Goal: Transaction & Acquisition: Purchase product/service

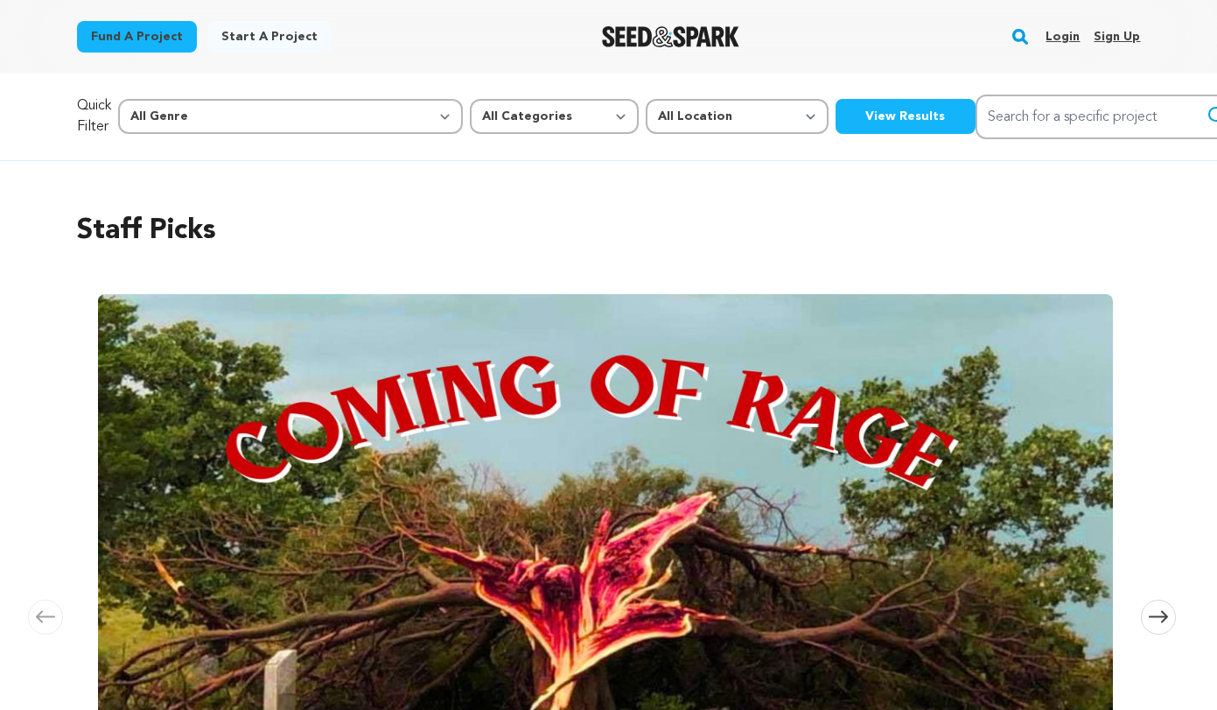
click at [386, 42] on div "Fund a project Start a project Search Login Sign up Start a project Fund a proj…" at bounding box center [595, 36] width 1092 height 45
drag, startPoint x: 145, startPoint y: 112, endPoint x: 48, endPoint y: 95, distance: 98.5
click at [49, 95] on div "Quick Filter All Genre Action Adventure Afrobeat Alternative Ambient Animation …" at bounding box center [609, 116] width 1120 height 87
click at [49, 94] on div "Quick Filter All Genre Action Adventure Afrobeat Alternative Ambient Animation …" at bounding box center [609, 116] width 1120 height 87
drag, startPoint x: 150, startPoint y: 117, endPoint x: 73, endPoint y: 106, distance: 78.7
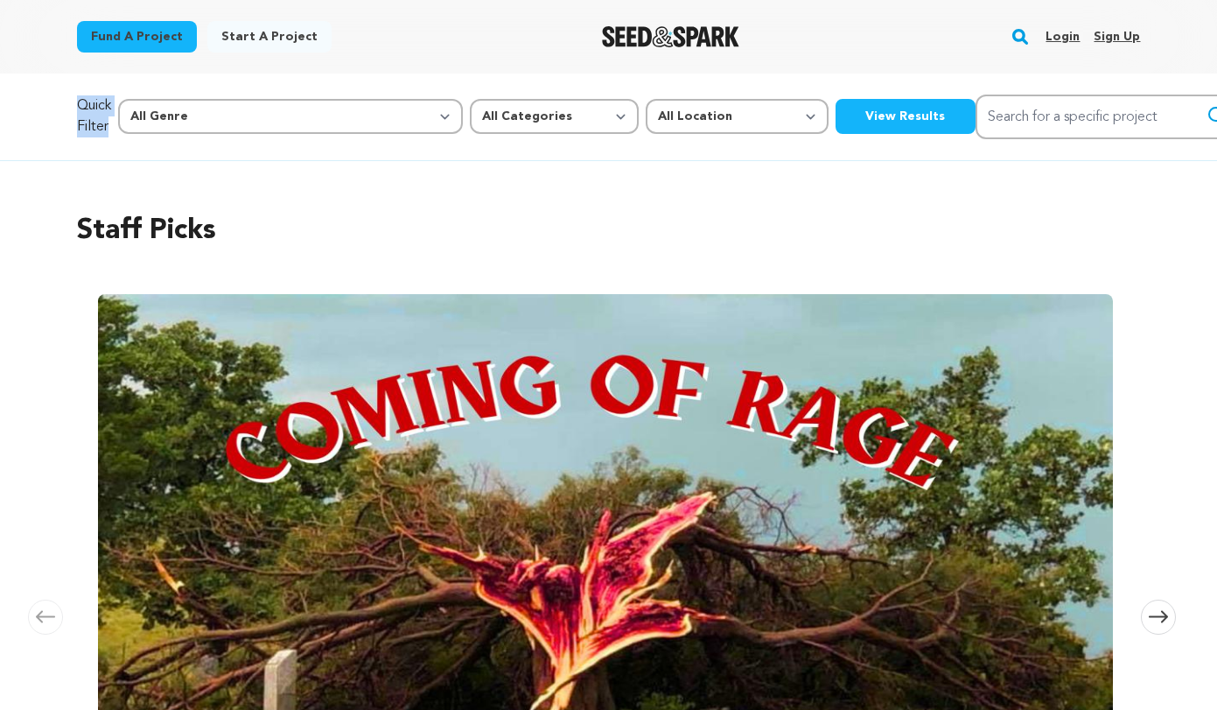
click at [73, 106] on div "Quick Filter All Genre Action Adventure Afrobeat Alternative Ambient Animation …" at bounding box center [609, 116] width 1120 height 87
drag, startPoint x: 236, startPoint y: 236, endPoint x: 73, endPoint y: 227, distance: 163.9
click at [73, 227] on div "Staff Picks Carousel Skip to previous slide page Carousel Coming of Rage Adrian…" at bounding box center [609, 561] width 1120 height 800
click at [60, 199] on div "Staff Picks Carousel Skip to previous slide page Carousel Coming of Rage Adrian…" at bounding box center [609, 561] width 1120 height 800
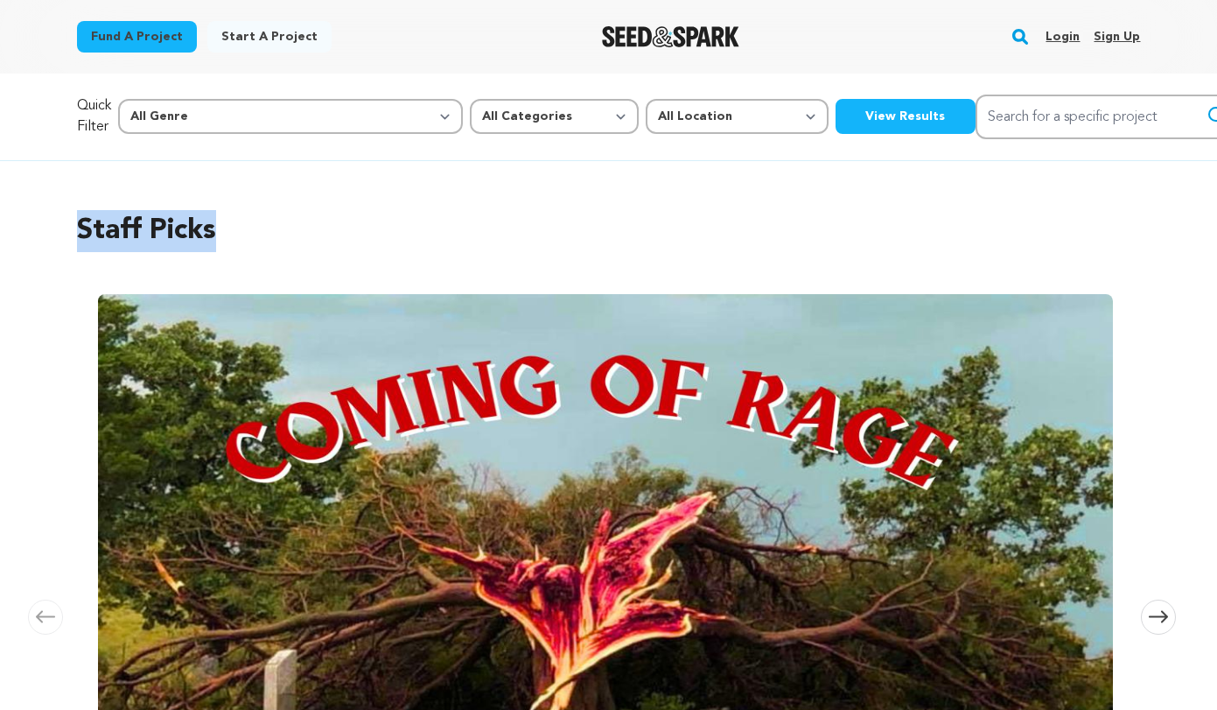
drag, startPoint x: 212, startPoint y: 241, endPoint x: 24, endPoint y: 220, distance: 189.2
click at [24, 220] on div "Staff Picks Carousel Skip to previous slide page Carousel Coming of Rage Adrian…" at bounding box center [608, 561] width 1217 height 800
click at [203, 218] on h2 "Staff Picks" at bounding box center [609, 231] width 1064 height 42
drag, startPoint x: 212, startPoint y: 238, endPoint x: 62, endPoint y: 242, distance: 149.7
click at [62, 242] on div "Staff Picks Carousel Skip to previous slide page Carousel Coming of Rage Adrian…" at bounding box center [609, 561] width 1120 height 800
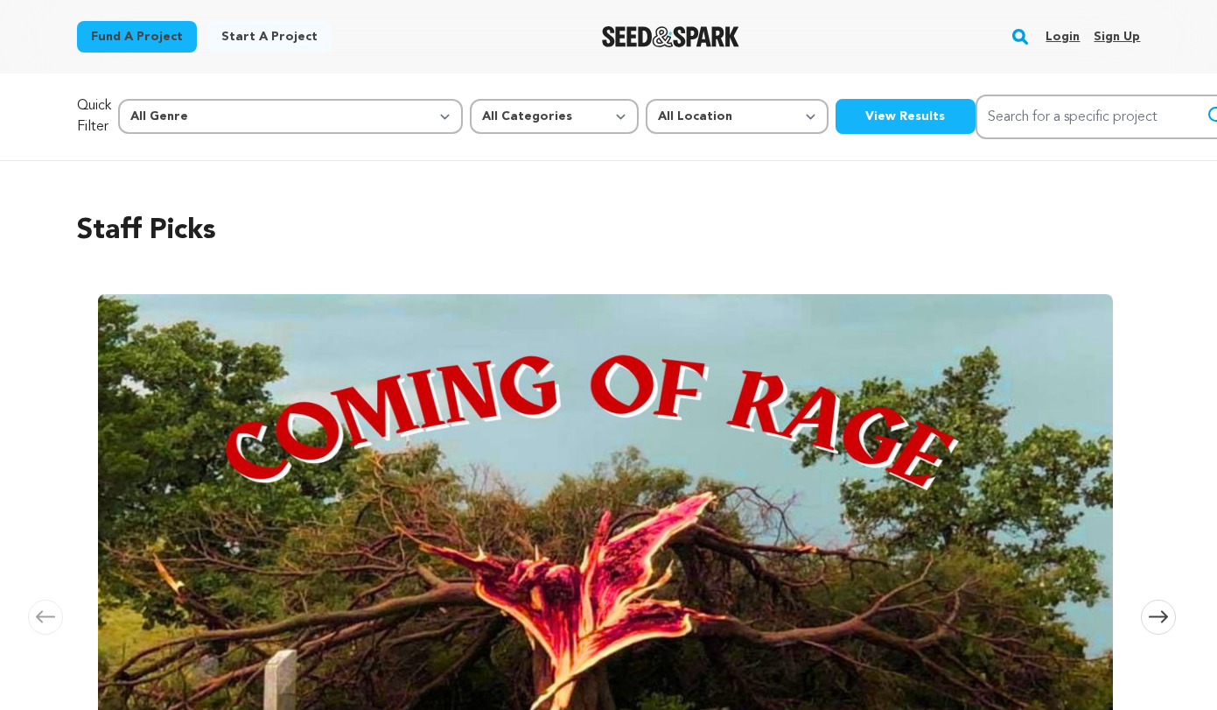
drag, startPoint x: 73, startPoint y: 234, endPoint x: 112, endPoint y: 233, distance: 38.5
click at [73, 234] on div "Staff Picks Carousel Skip to previous slide page Carousel Coming of Rage Adrian…" at bounding box center [609, 561] width 1120 height 800
drag, startPoint x: 211, startPoint y: 236, endPoint x: 65, endPoint y: 227, distance: 146.4
click at [65, 227] on div "Staff Picks Carousel Skip to previous slide page Carousel Coming of Rage Adrian…" at bounding box center [609, 561] width 1120 height 800
click at [123, 220] on h2 "Staff Picks" at bounding box center [609, 231] width 1064 height 42
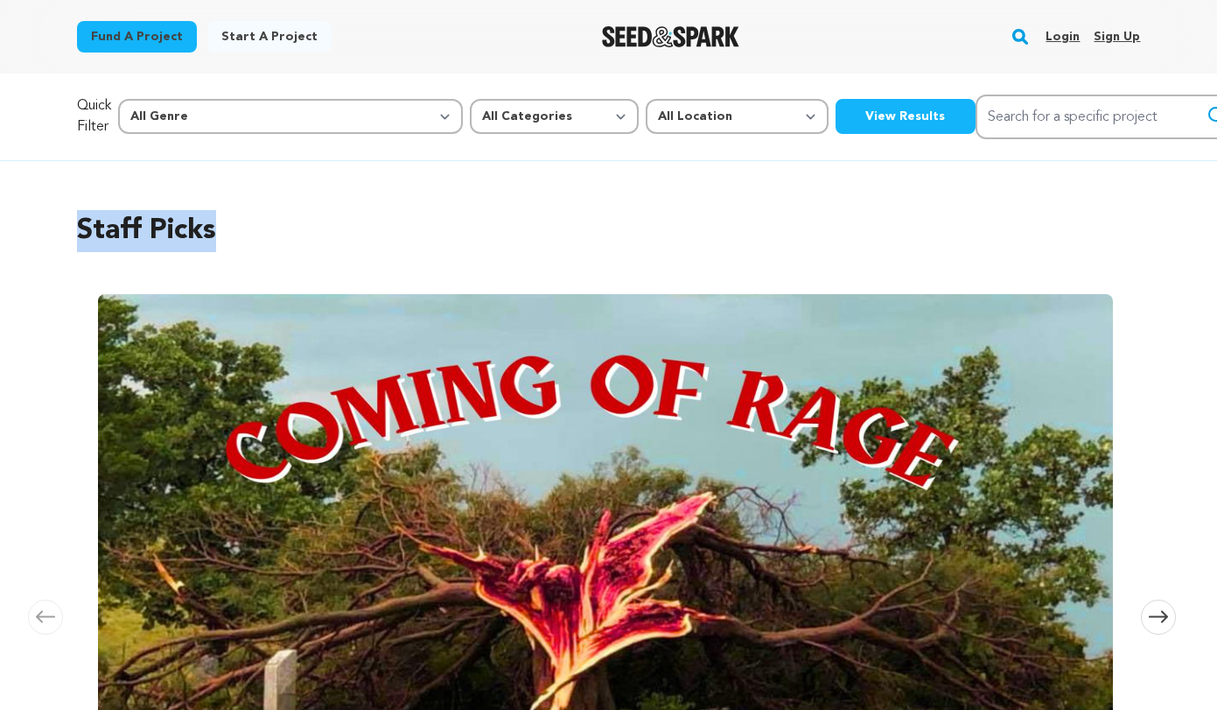
drag, startPoint x: 227, startPoint y: 231, endPoint x: 17, endPoint y: 230, distance: 210.0
click at [17, 230] on div "Staff Picks Carousel Skip to previous slide page Carousel Coming of Rage Adrian…" at bounding box center [608, 561] width 1217 height 800
click at [241, 206] on div "Staff Picks Carousel Skip to previous slide page Carousel Coming of Rage Adrian…" at bounding box center [609, 561] width 1064 height 772
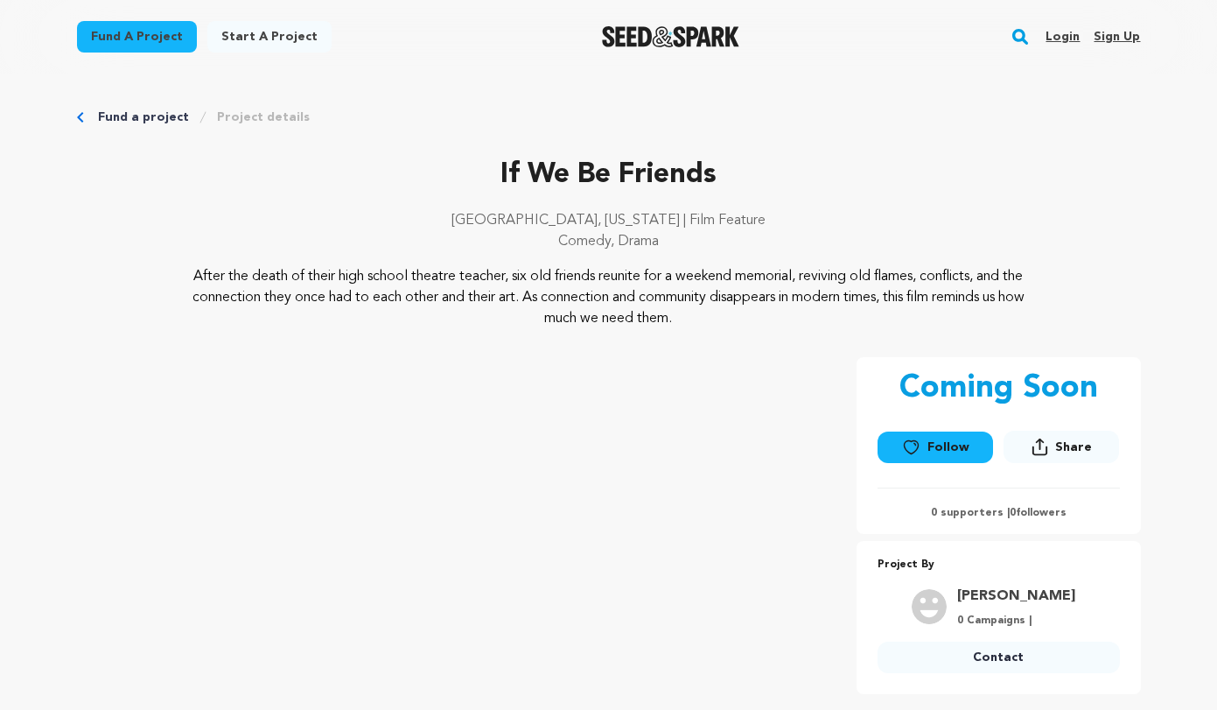
click at [595, 157] on p "If We Be Friends" at bounding box center [609, 175] width 1064 height 42
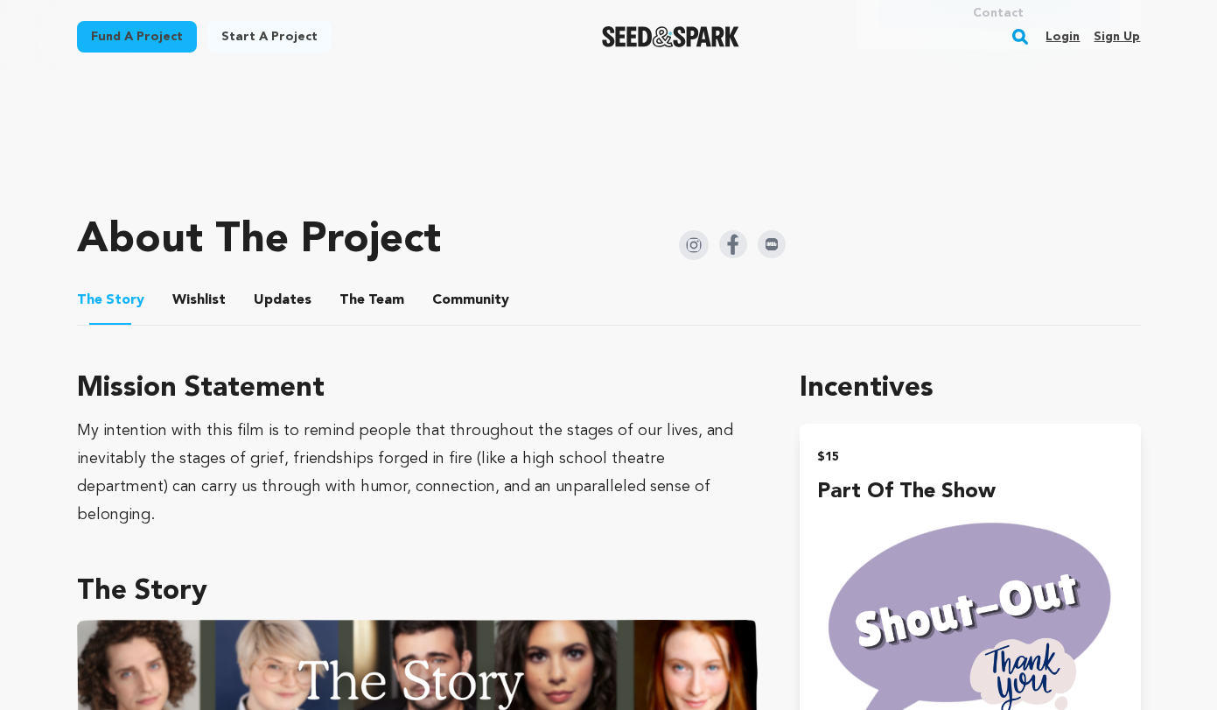
scroll to position [679, 0]
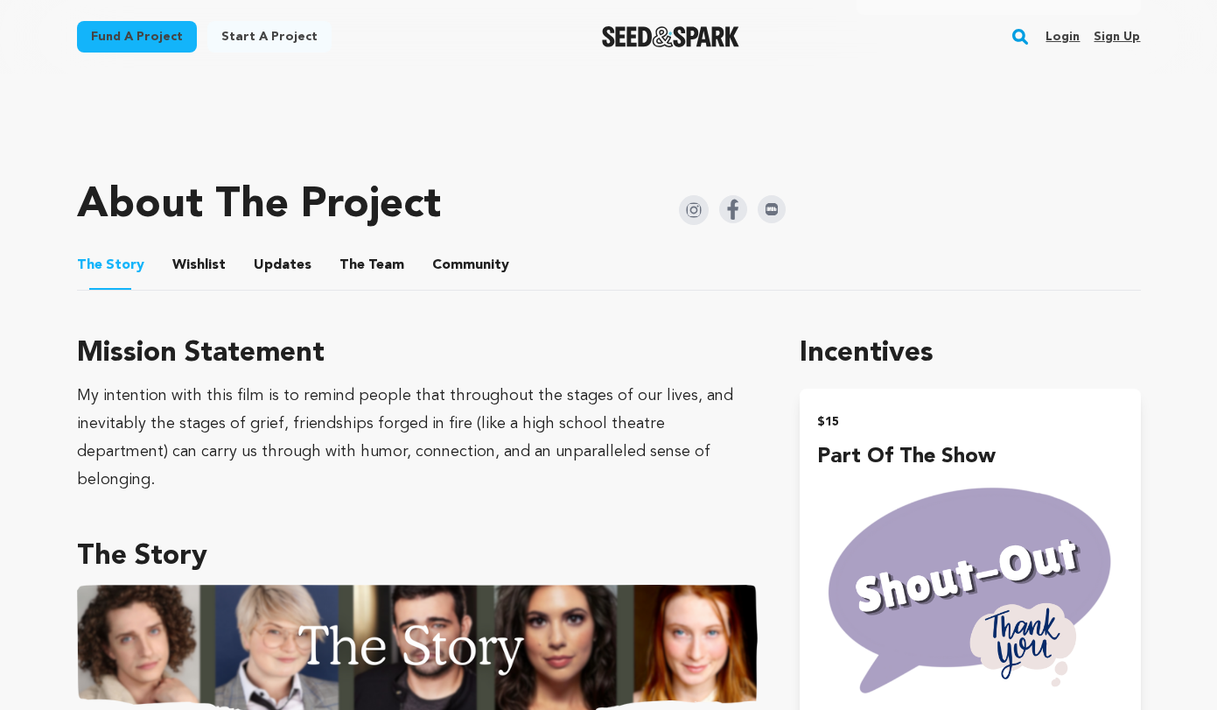
click at [472, 270] on button "Community" at bounding box center [471, 269] width 42 height 42
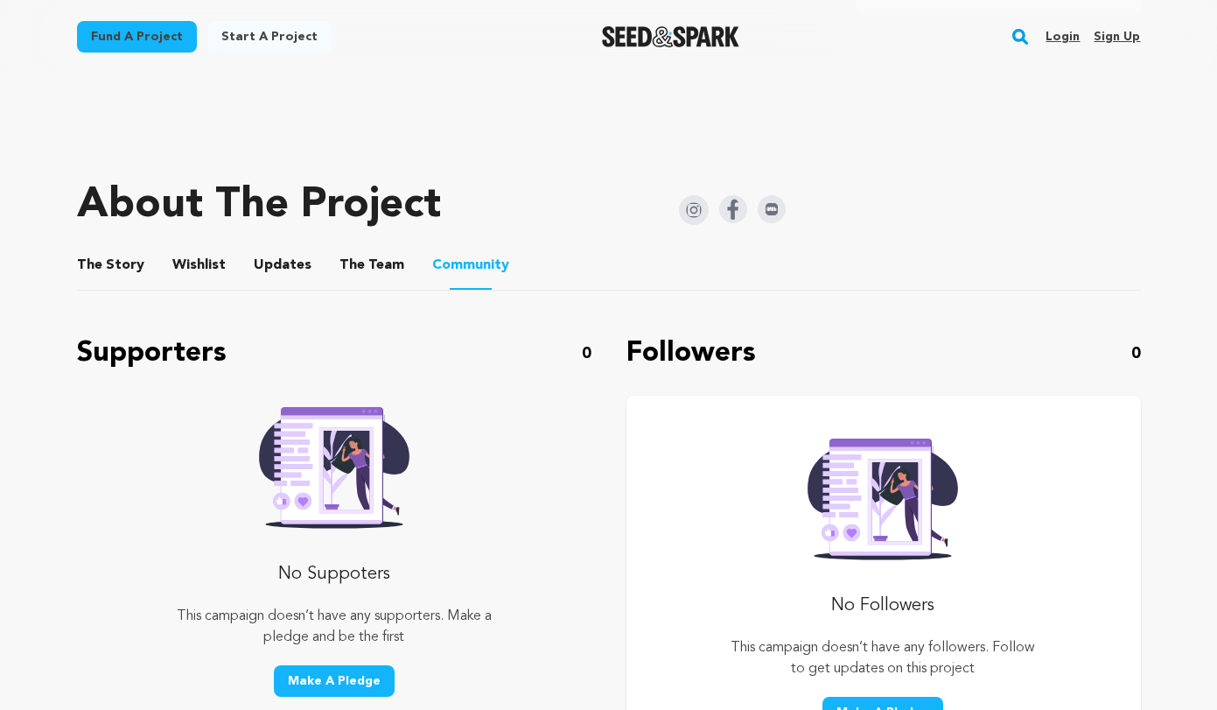
scroll to position [960, 0]
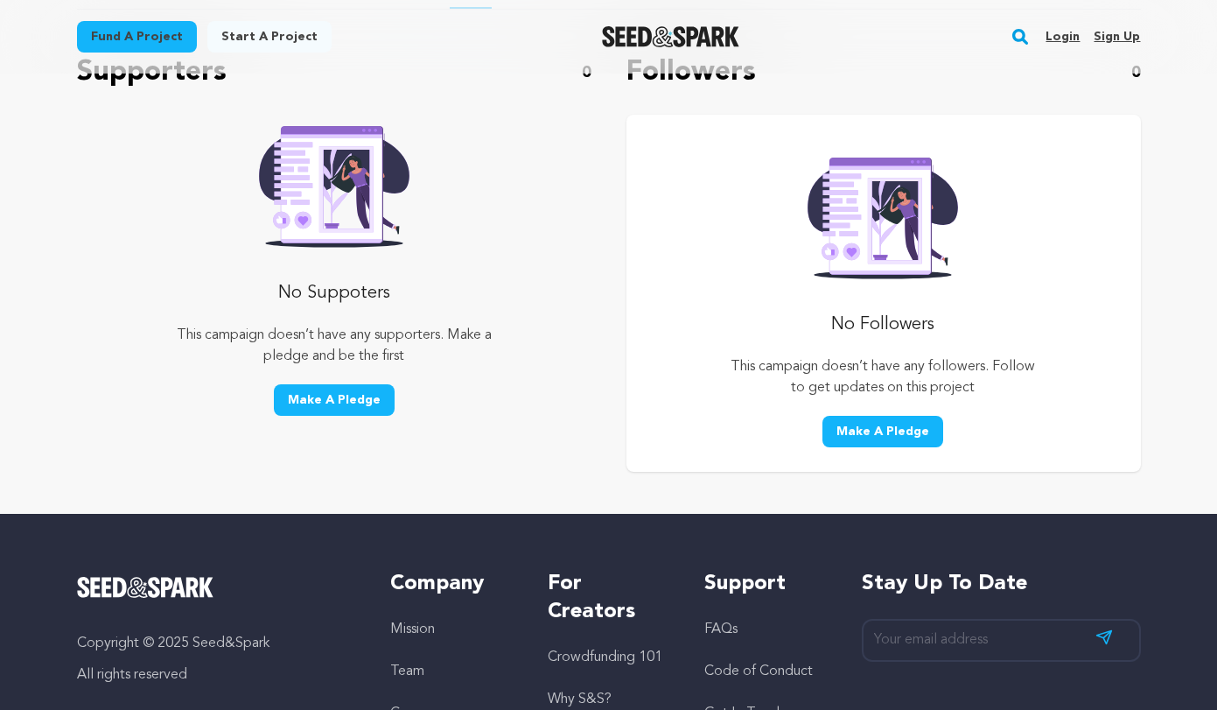
click at [304, 402] on button "Make A Pledge" at bounding box center [334, 399] width 121 height 31
click at [342, 395] on button "Make A Pledge" at bounding box center [334, 399] width 121 height 31
click at [343, 395] on button "Make A Pledge" at bounding box center [334, 399] width 121 height 31
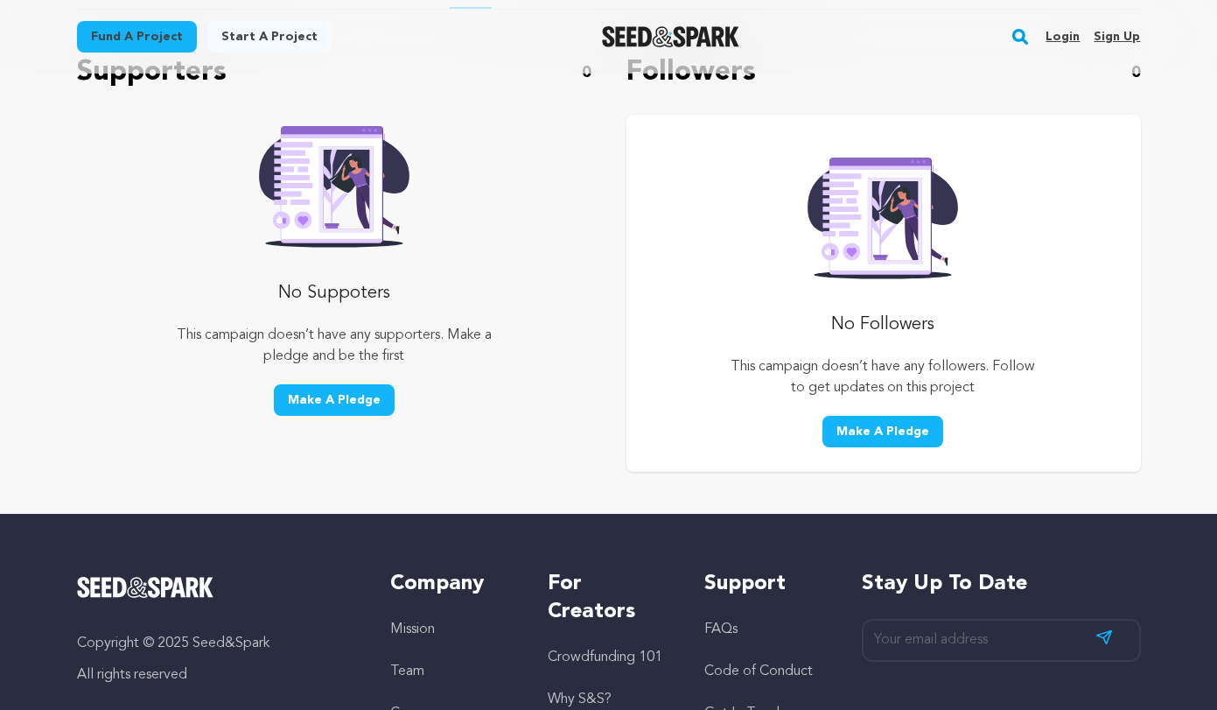
click at [343, 395] on button "Make A Pledge" at bounding box center [334, 399] width 121 height 31
click at [344, 395] on button "Make A Pledge" at bounding box center [334, 399] width 121 height 31
click at [912, 424] on button "Make A Pledge" at bounding box center [882, 431] width 121 height 31
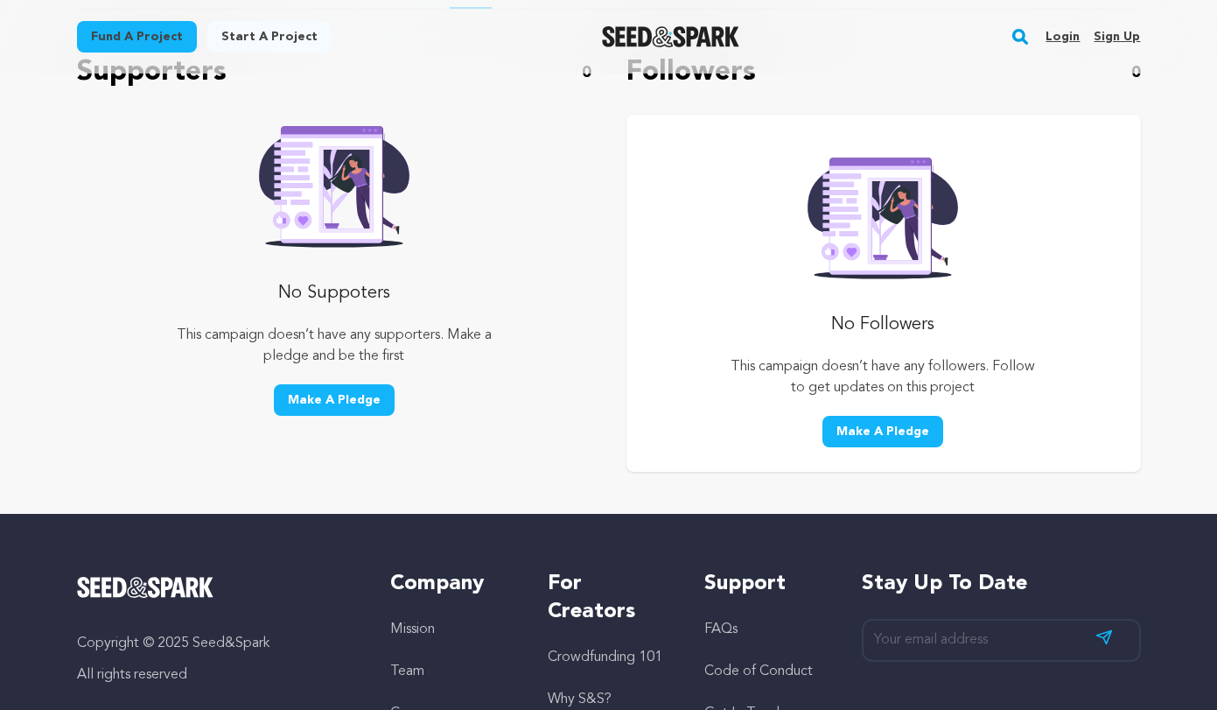
click at [912, 424] on button "Make A Pledge" at bounding box center [882, 431] width 121 height 31
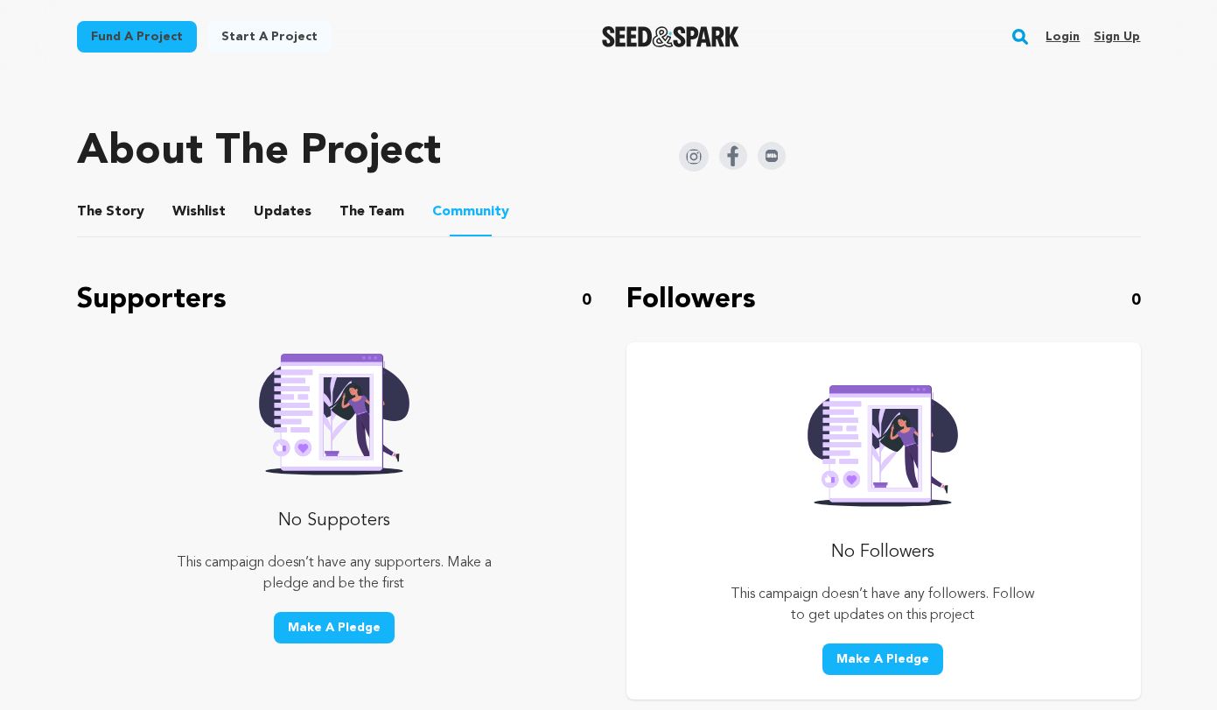
scroll to position [796, 0]
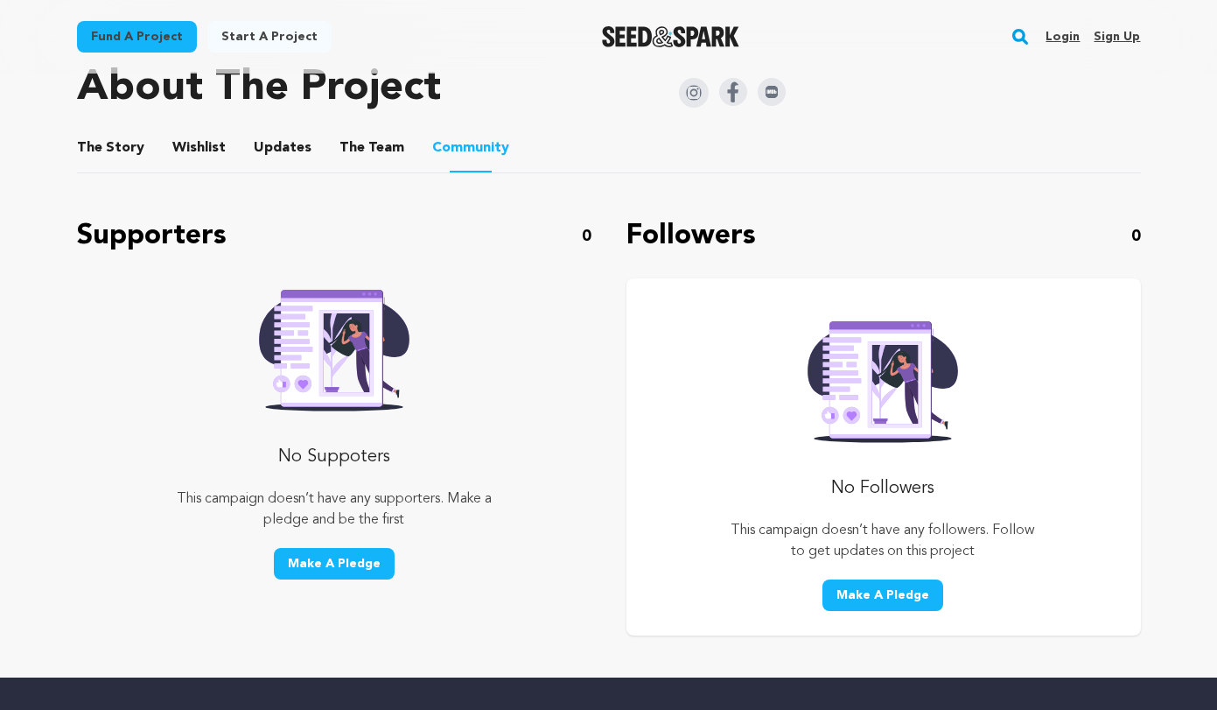
click at [338, 563] on button "Make A Pledge" at bounding box center [334, 563] width 121 height 31
click at [318, 558] on button "Make A Pledge" at bounding box center [334, 563] width 121 height 31
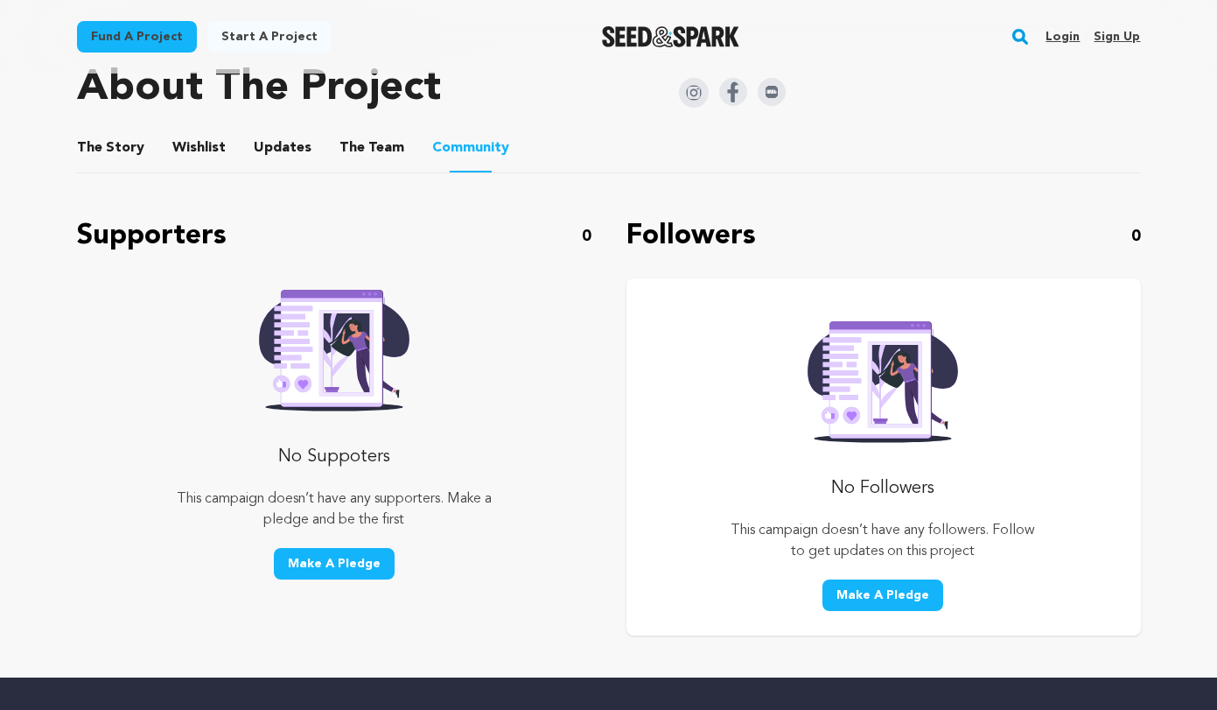
click at [318, 558] on button "Make A Pledge" at bounding box center [334, 563] width 121 height 31
click at [511, 486] on div "Supporters 0 No Suppoters This campaign doesn’t have any supporters. Make a ple…" at bounding box center [334, 425] width 514 height 420
click at [318, 570] on button "Make A Pledge" at bounding box center [334, 563] width 121 height 31
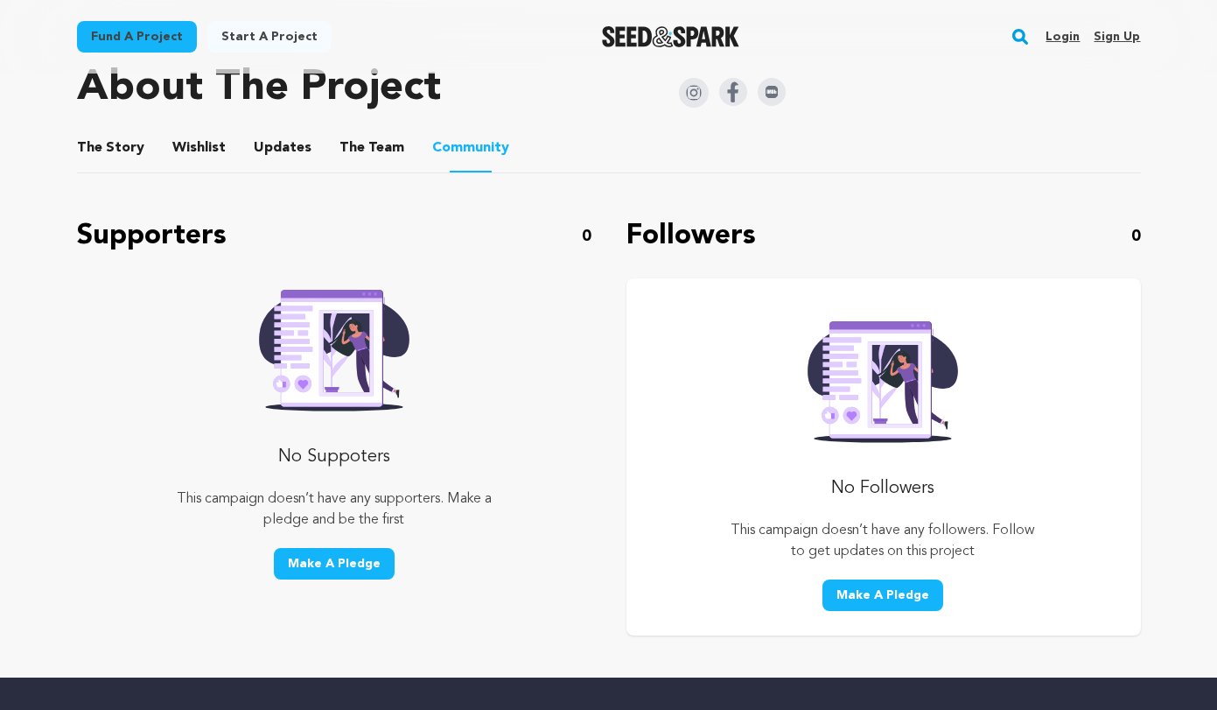
click at [318, 570] on button "Make A Pledge" at bounding box center [334, 563] width 121 height 31
click at [319, 570] on button "Make A Pledge" at bounding box center [334, 563] width 121 height 31
click at [904, 596] on button "Make A Pledge" at bounding box center [882, 594] width 121 height 31
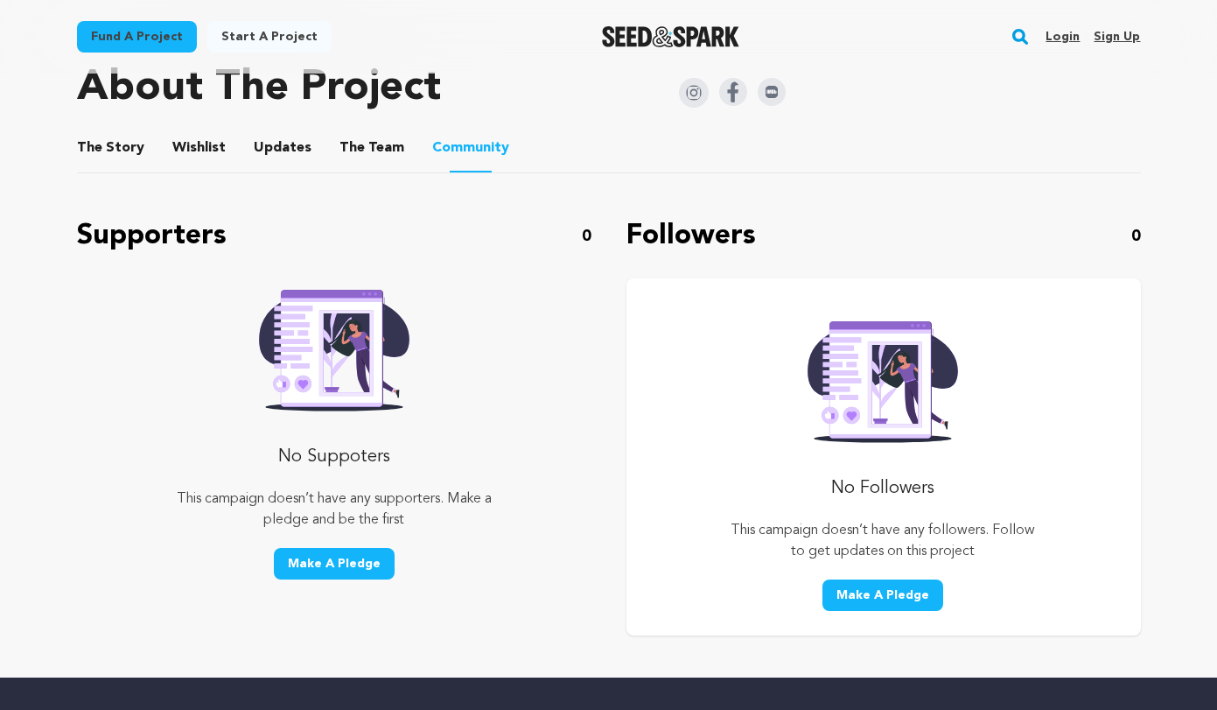
click at [904, 595] on button "Make A Pledge" at bounding box center [882, 594] width 121 height 31
click at [903, 594] on button "Make A Pledge" at bounding box center [882, 594] width 121 height 31
click at [901, 593] on button "Make A Pledge" at bounding box center [882, 594] width 121 height 31
drag, startPoint x: 891, startPoint y: 590, endPoint x: 718, endPoint y: 589, distance: 172.4
click at [718, 589] on div "No Followers This campaign doesn’t have any followers. Follow to get updates on…" at bounding box center [883, 456] width 514 height 357
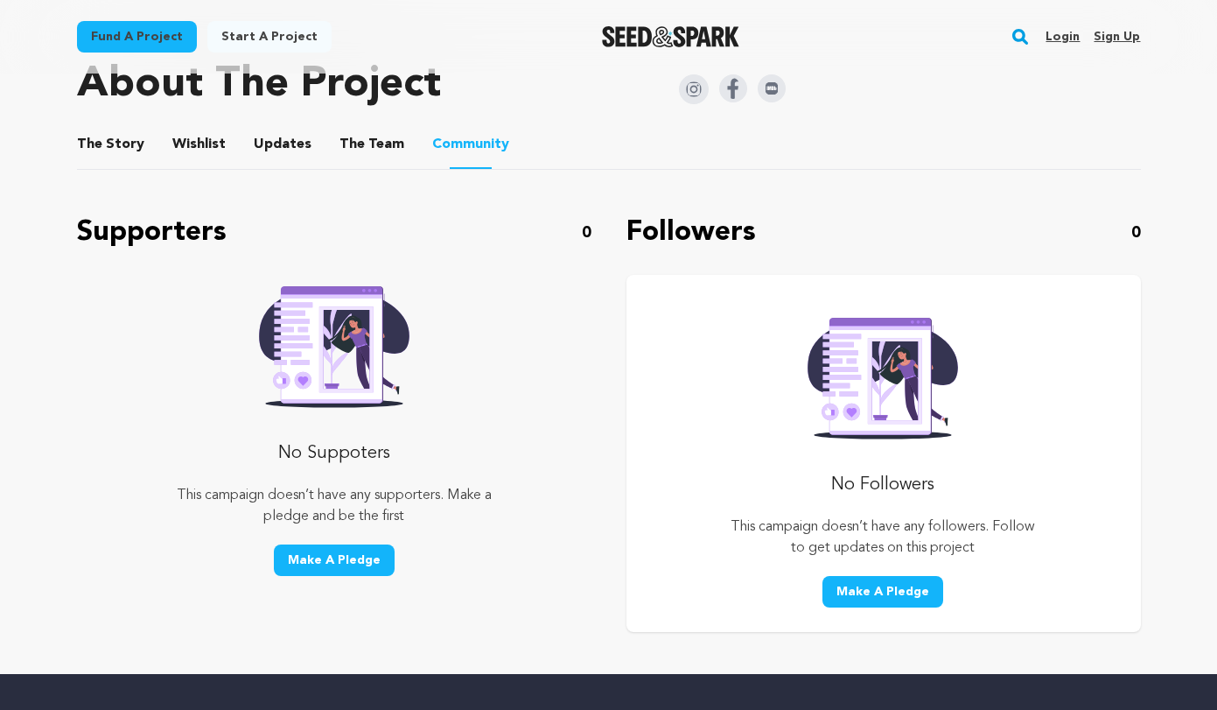
scroll to position [653, 0]
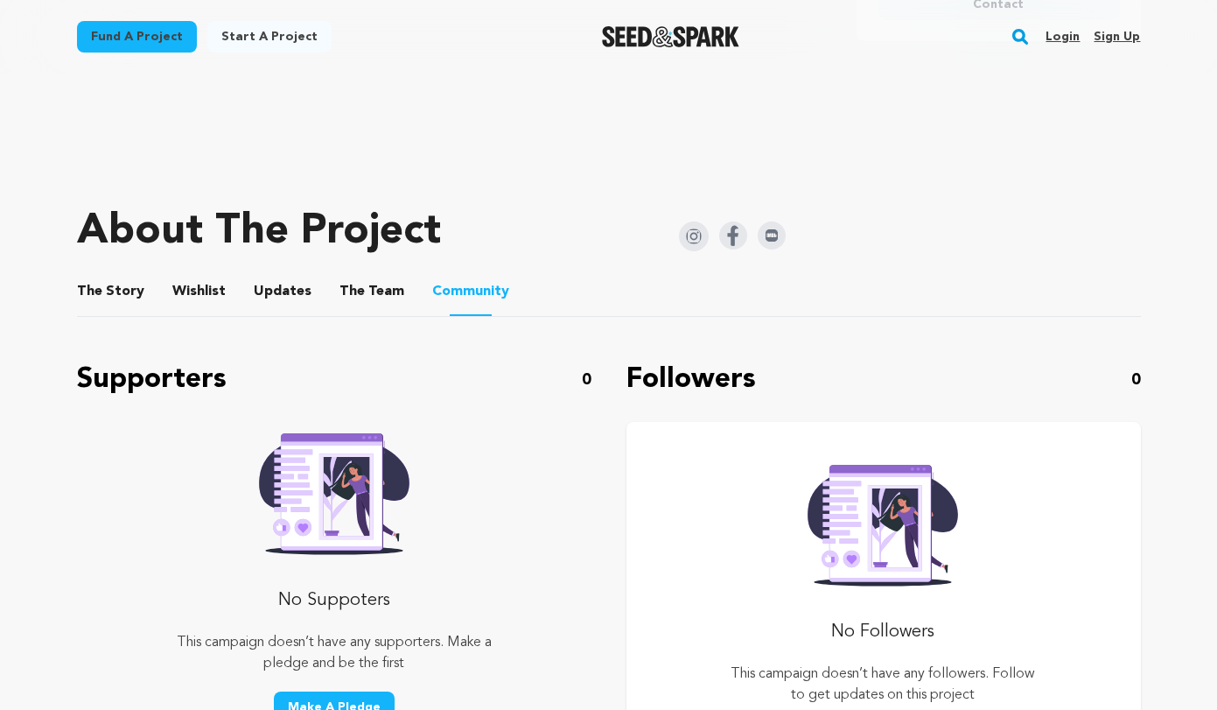
click at [197, 288] on button "Wishlist" at bounding box center [199, 295] width 42 height 42
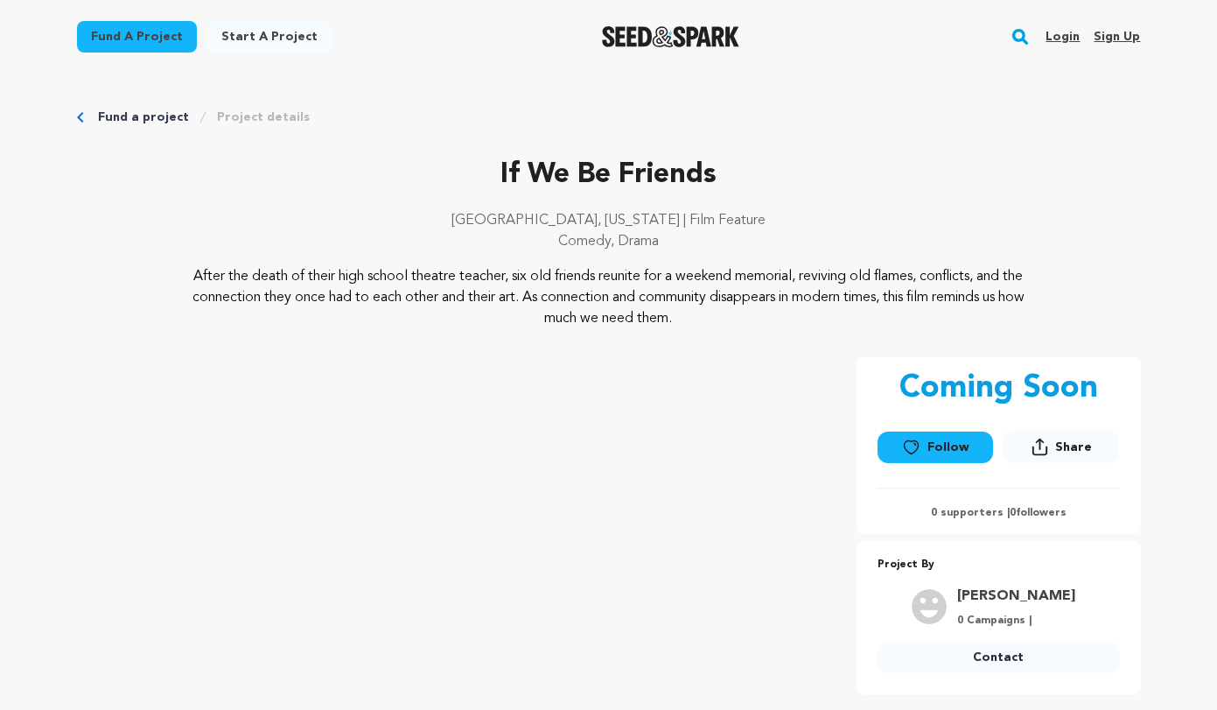
click at [928, 443] on link "Follow" at bounding box center [935, 446] width 115 height 31
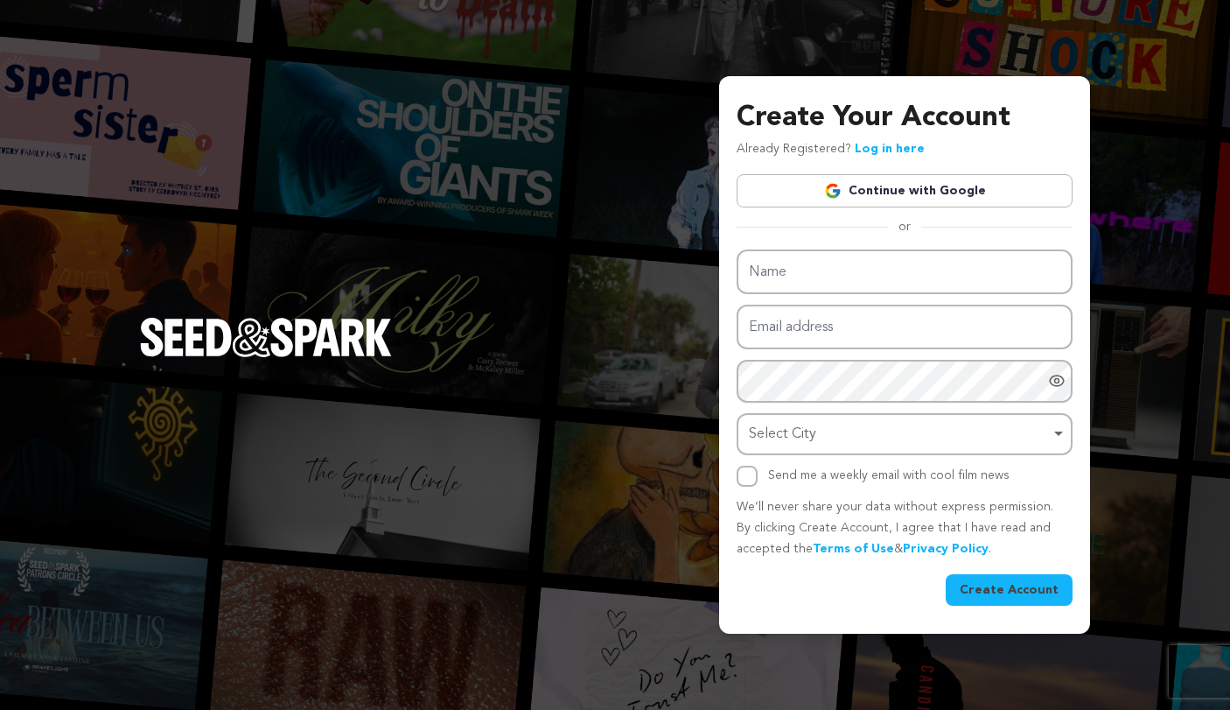
click at [865, 195] on link "Continue with Google" at bounding box center [905, 190] width 336 height 33
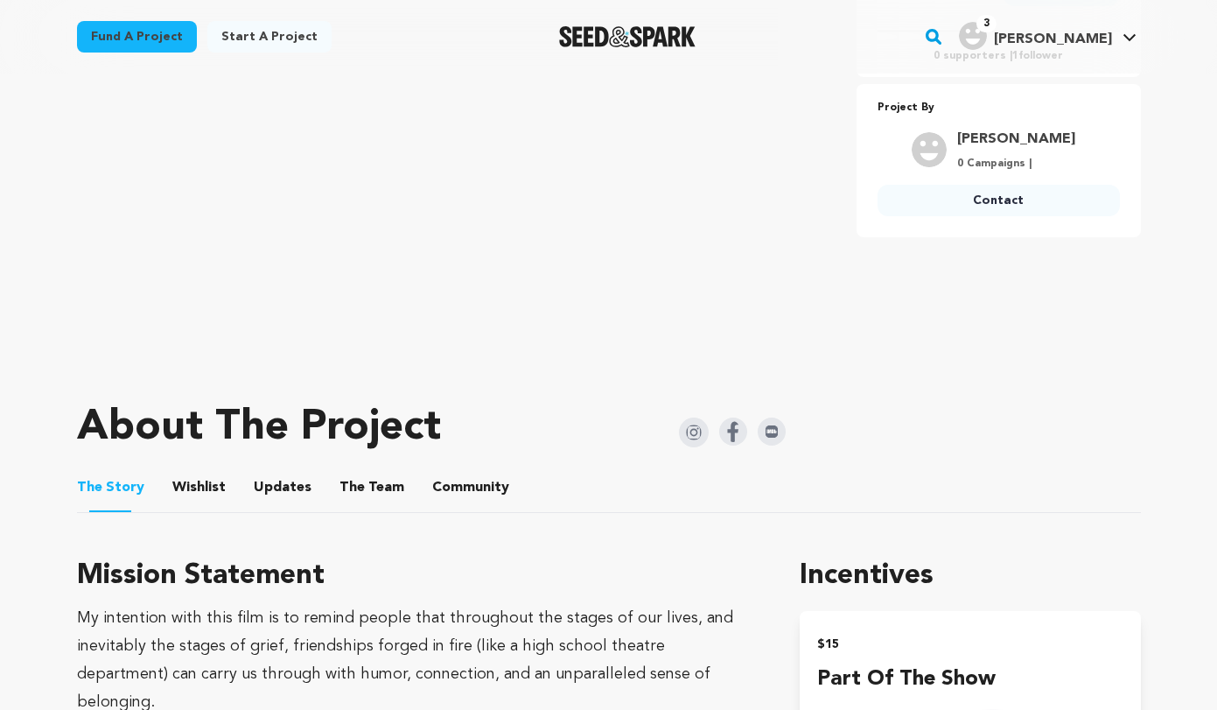
scroll to position [799, 0]
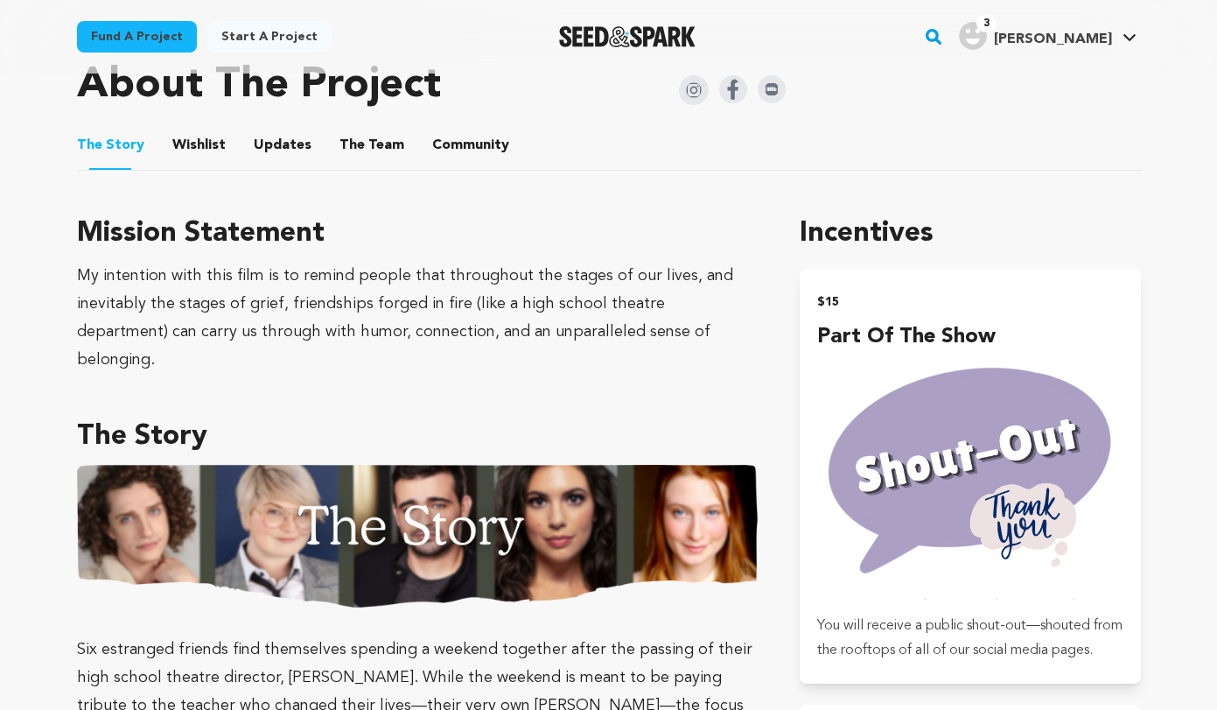
click at [457, 139] on button "Community" at bounding box center [471, 149] width 42 height 42
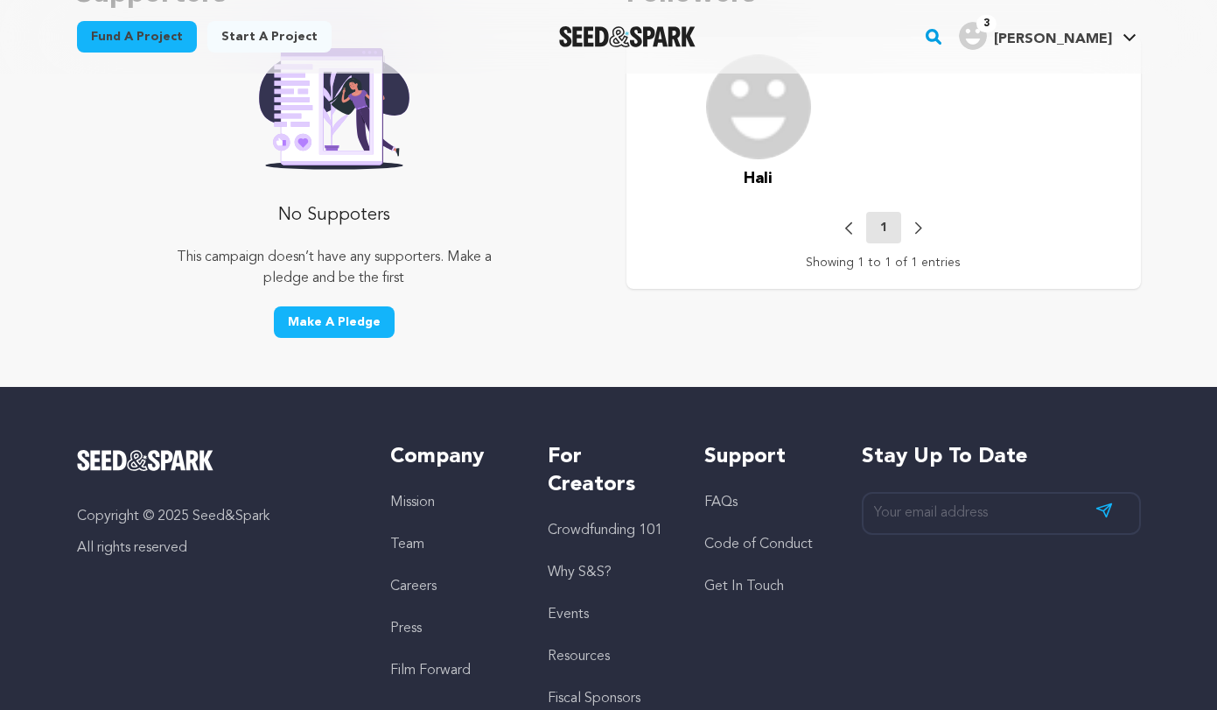
scroll to position [906, 0]
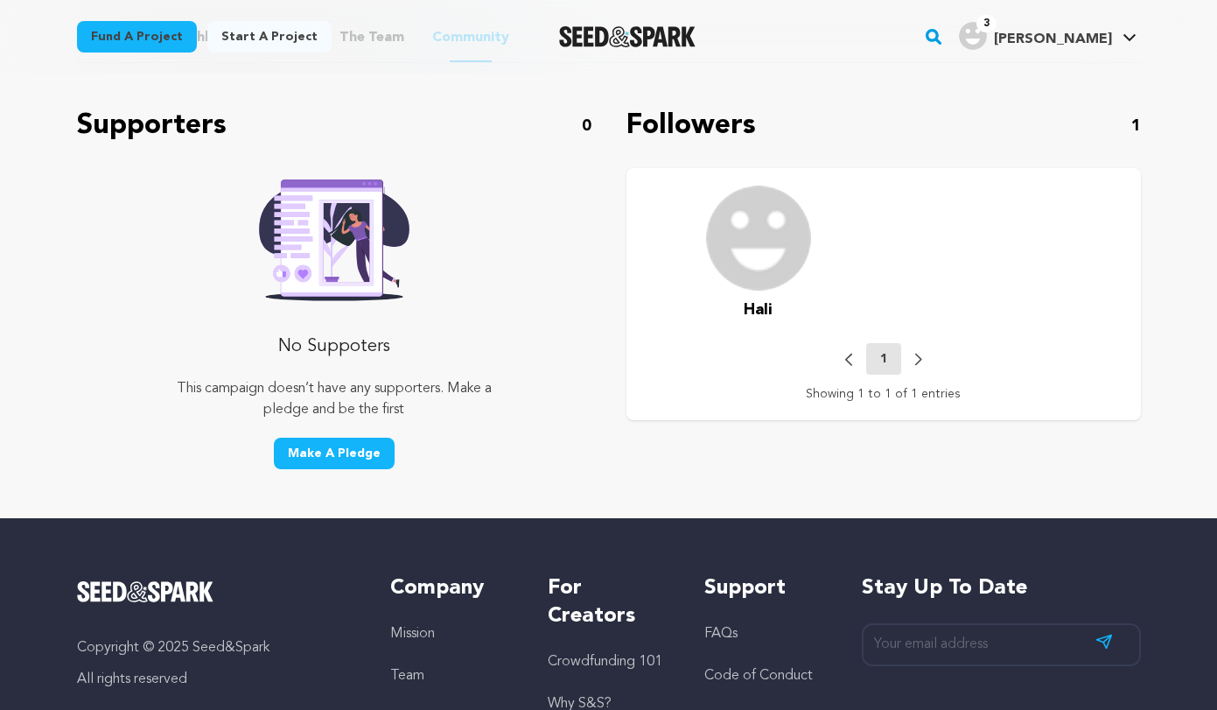
click at [345, 455] on button "Make A Pledge" at bounding box center [334, 452] width 121 height 31
click at [330, 446] on button "Make A Pledge" at bounding box center [334, 452] width 121 height 31
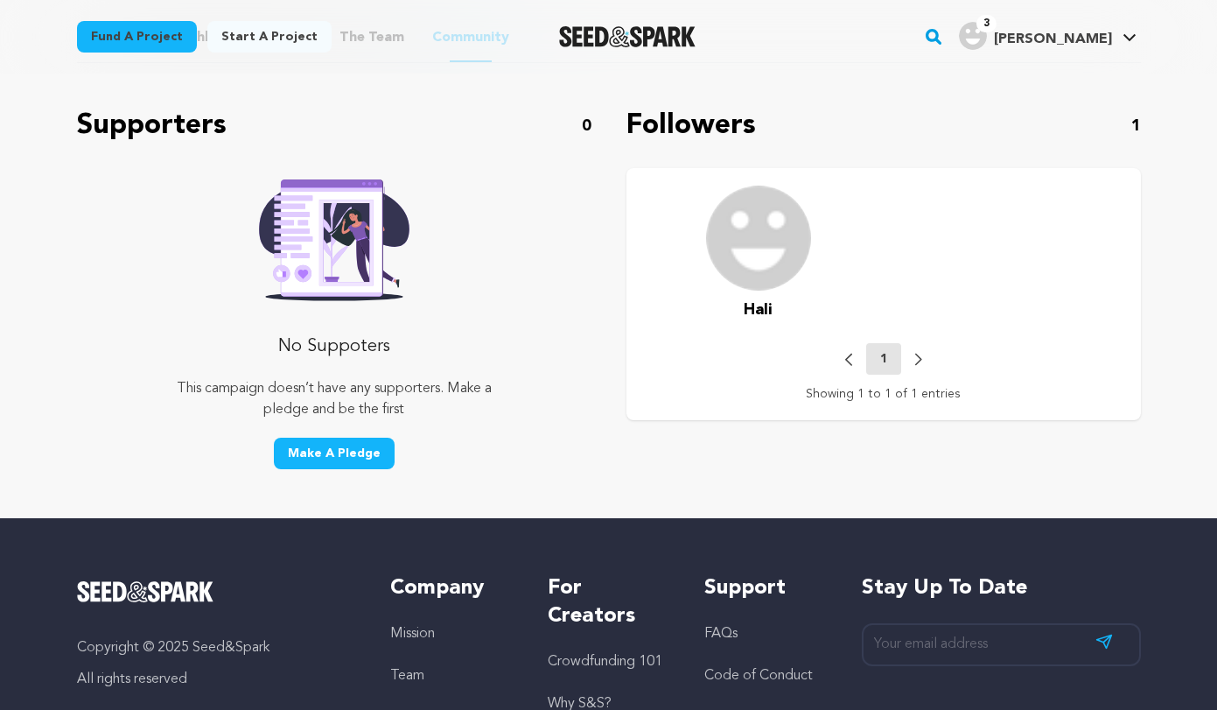
click at [330, 446] on button "Make A Pledge" at bounding box center [334, 452] width 121 height 31
click at [339, 449] on button "Make A Pledge" at bounding box center [334, 452] width 121 height 31
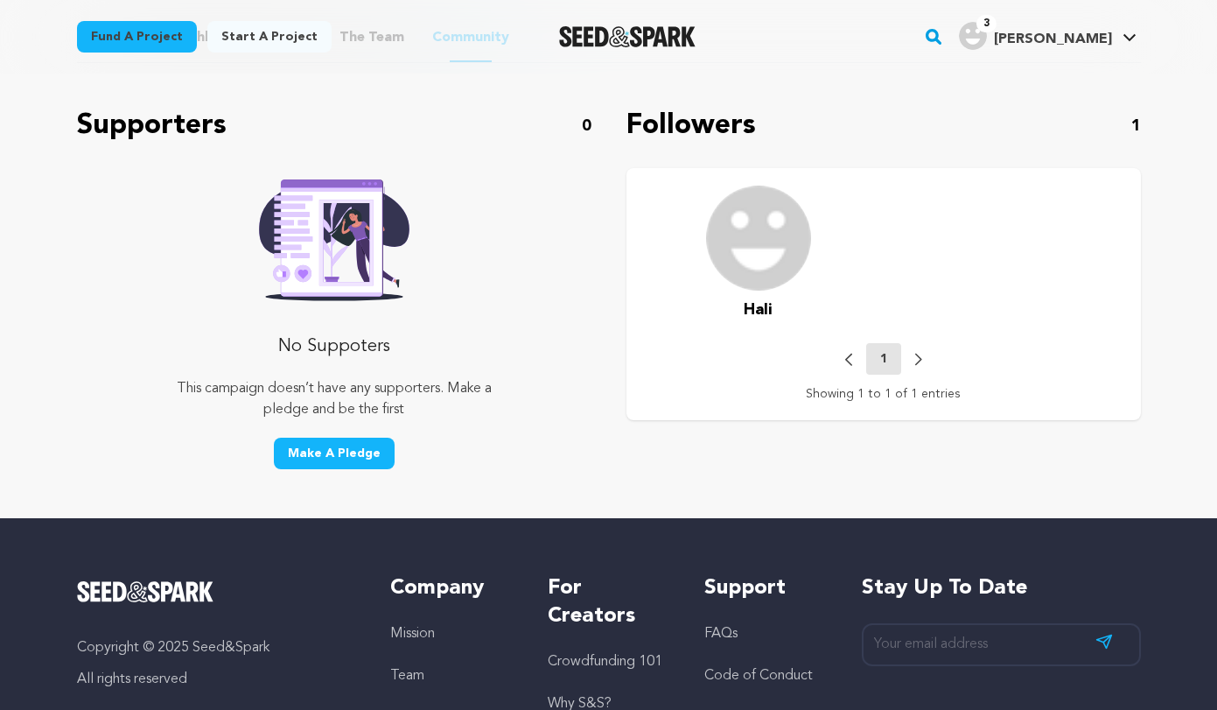
click at [339, 449] on button "Make A Pledge" at bounding box center [334, 452] width 121 height 31
click at [339, 444] on button "Make A Pledge" at bounding box center [334, 452] width 121 height 31
click at [341, 460] on button "Make A Pledge" at bounding box center [334, 452] width 121 height 31
click at [341, 461] on button "Make A Pledge" at bounding box center [334, 452] width 121 height 31
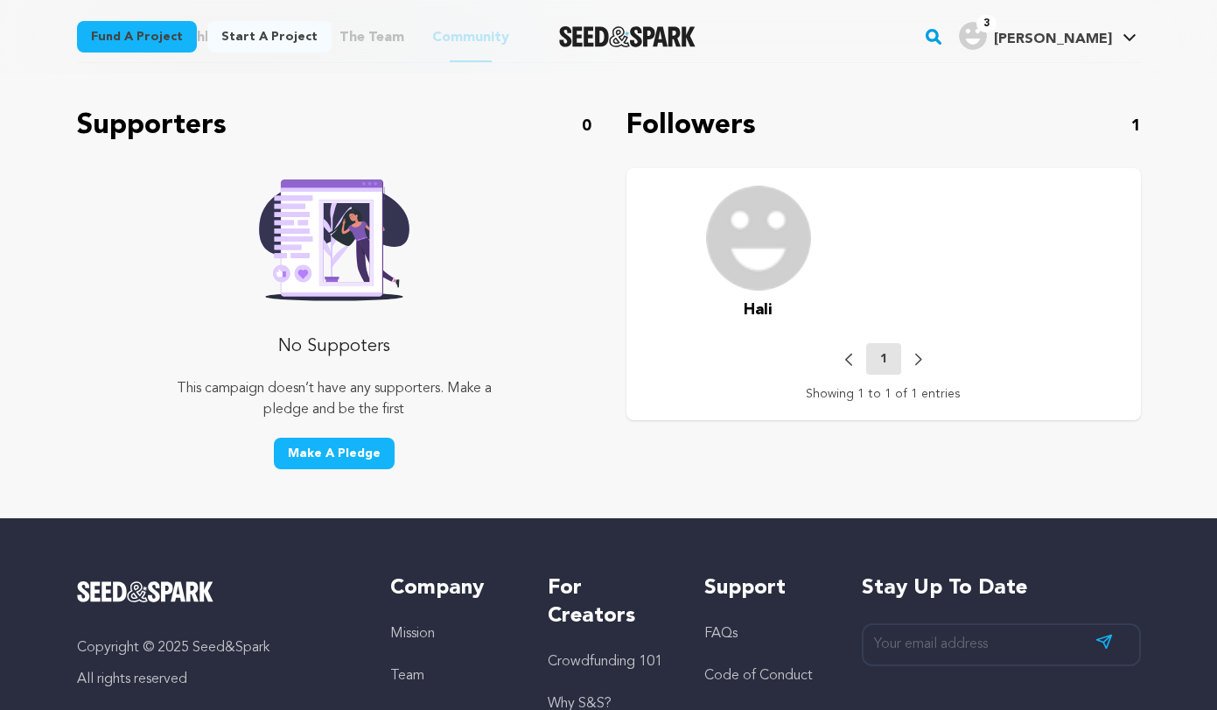
click at [318, 456] on button "Make A Pledge" at bounding box center [334, 452] width 121 height 31
click at [324, 451] on button "Make A Pledge" at bounding box center [334, 452] width 121 height 31
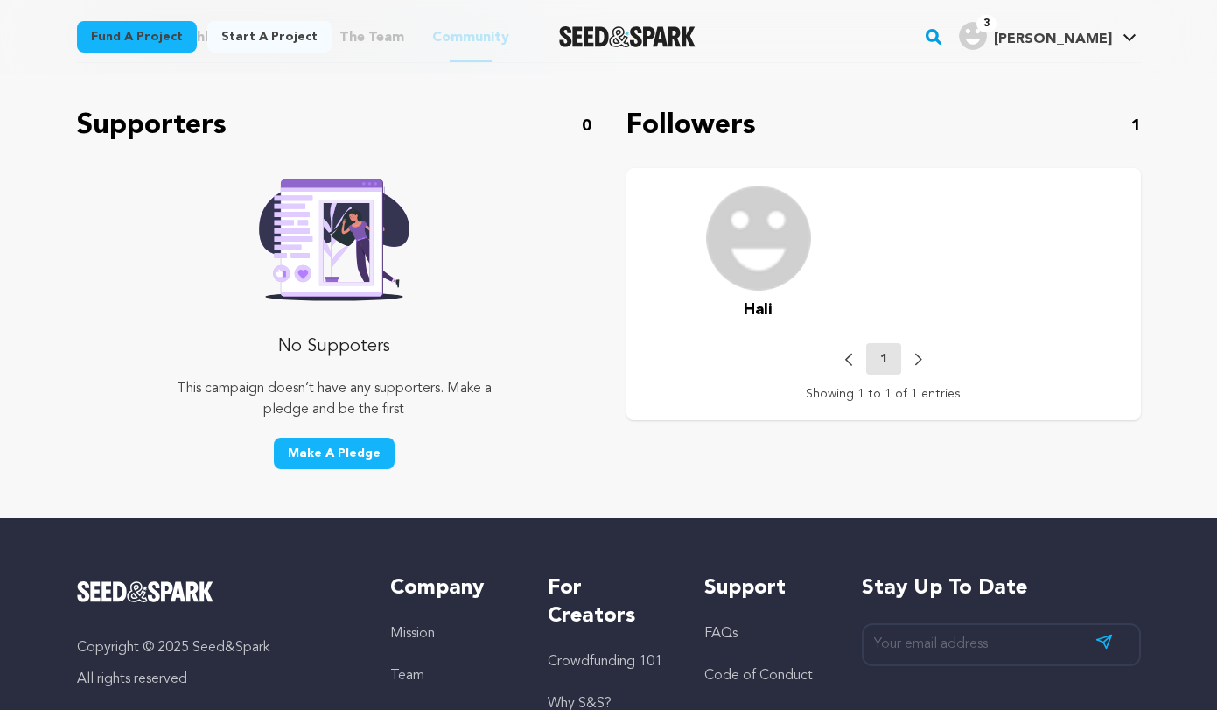
click at [324, 452] on button "Make A Pledge" at bounding box center [334, 452] width 121 height 31
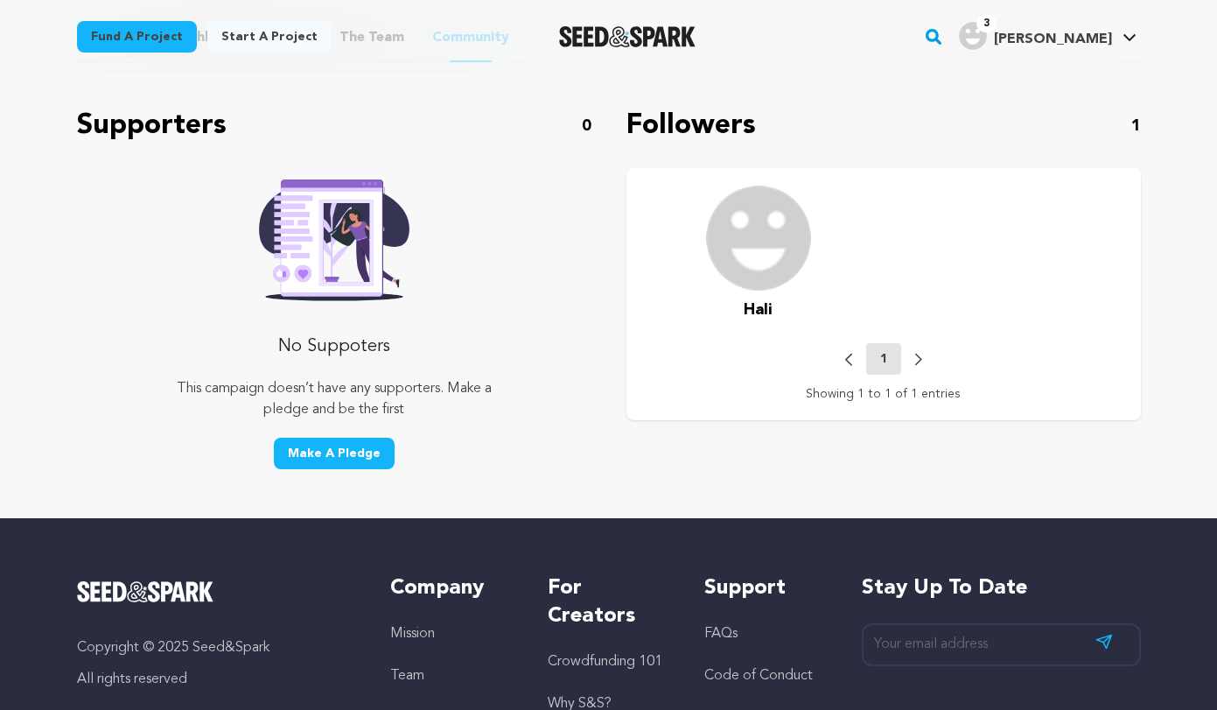
drag, startPoint x: 324, startPoint y: 452, endPoint x: 1000, endPoint y: 164, distance: 735.4
click at [325, 452] on button "Make A Pledge" at bounding box center [334, 452] width 121 height 31
click at [987, 31] on img "Hali A.'s Profile" at bounding box center [973, 36] width 28 height 28
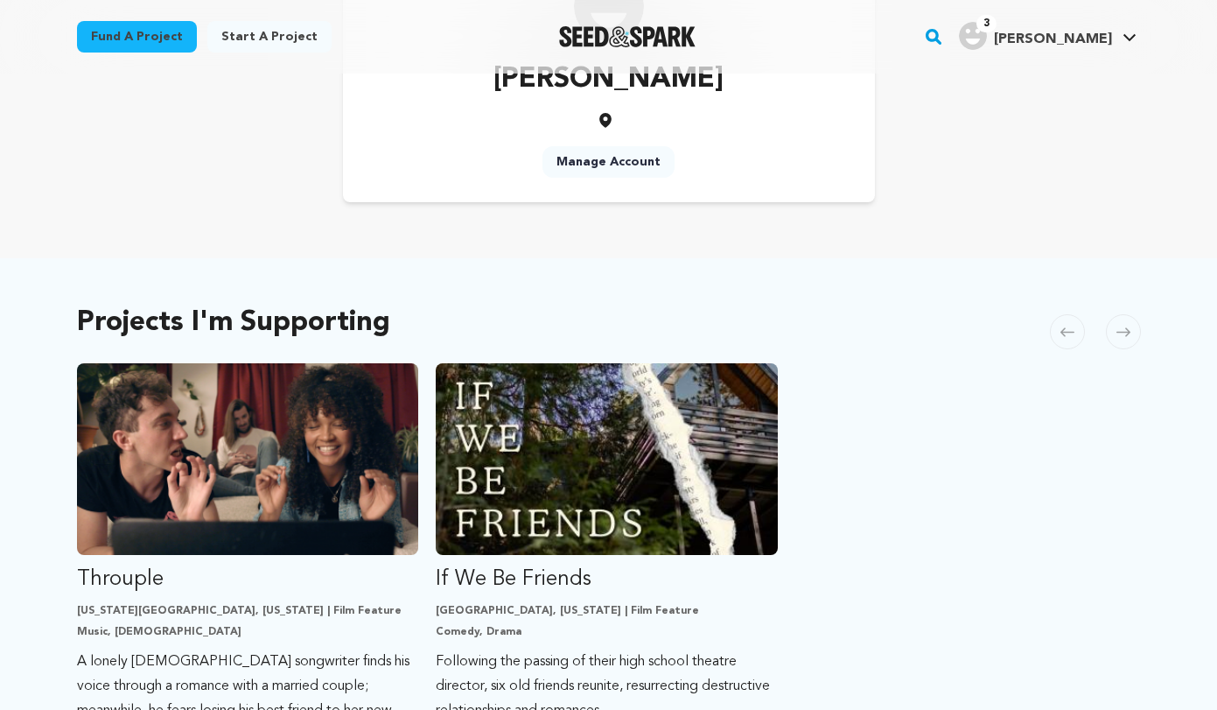
scroll to position [211, 0]
